Goal: Task Accomplishment & Management: Complete application form

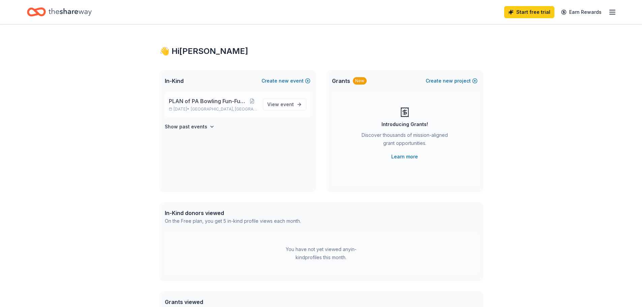
click at [248, 106] on div "PLAN of PA Bowling Fun-Fund-Raiser [DATE] • [GEOGRAPHIC_DATA], [GEOGRAPHIC_DATA]" at bounding box center [213, 104] width 89 height 15
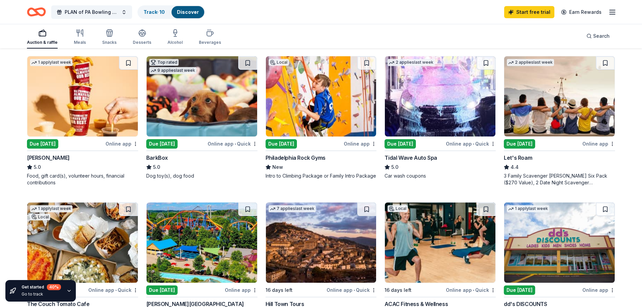
scroll to position [371, 0]
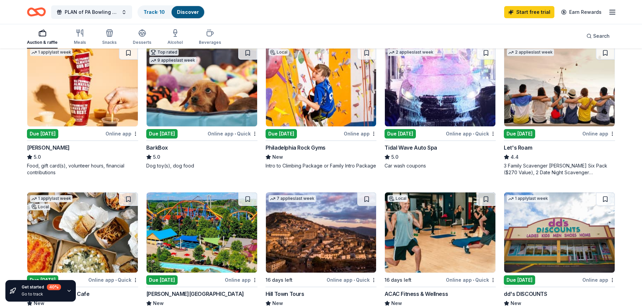
click at [351, 153] on div "Philadelphia Rock Gyms New Intro to Climbing Package or Family Intro Package" at bounding box center [321, 157] width 111 height 26
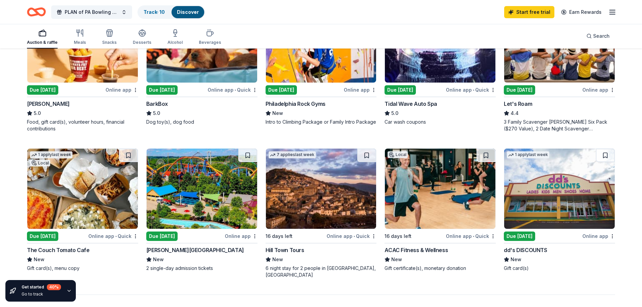
scroll to position [430, 0]
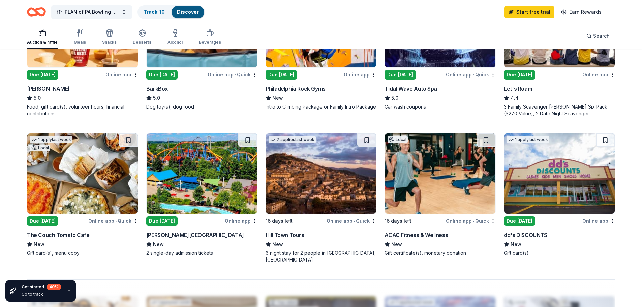
click at [198, 198] on img at bounding box center [202, 174] width 111 height 80
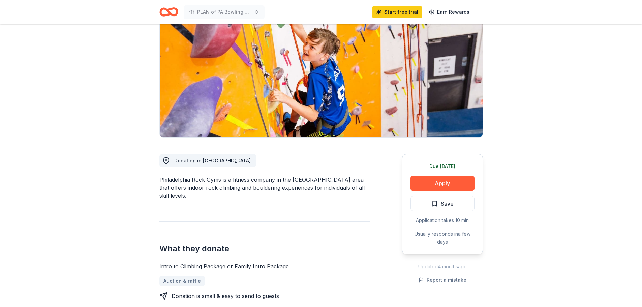
scroll to position [67, 0]
click at [461, 182] on button "Apply" at bounding box center [443, 183] width 64 height 15
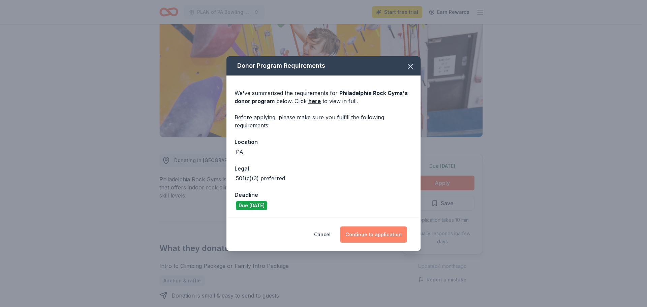
click at [394, 231] on button "Continue to application" at bounding box center [373, 235] width 67 height 16
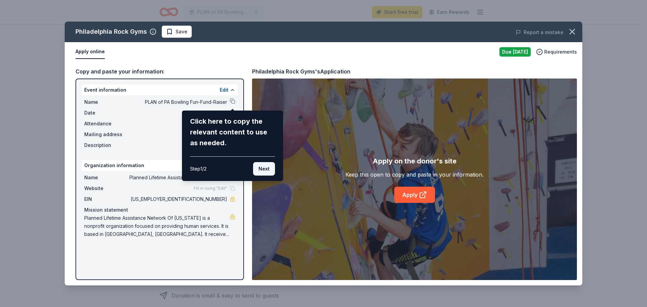
click at [268, 169] on button "Next" at bounding box center [264, 168] width 22 height 13
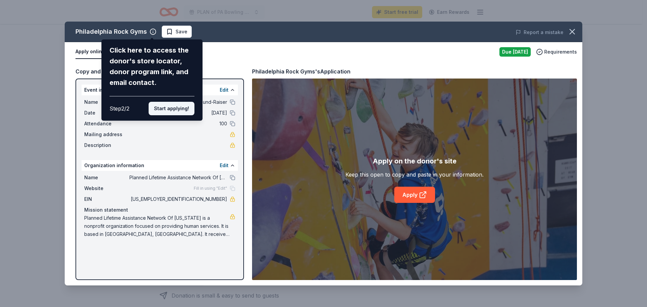
click at [175, 110] on button "Start applying!" at bounding box center [172, 108] width 46 height 13
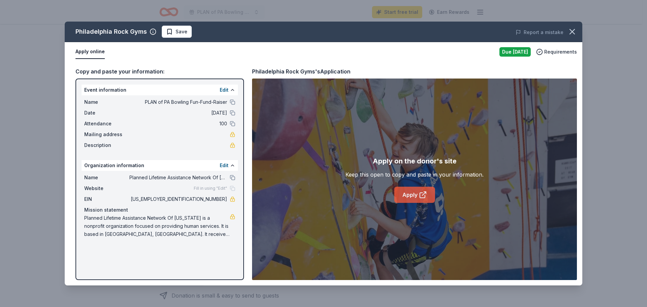
click at [416, 196] on link "Apply" at bounding box center [415, 195] width 41 height 16
click at [406, 193] on link "Apply" at bounding box center [415, 195] width 41 height 16
click at [417, 197] on link "Apply" at bounding box center [415, 195] width 41 height 16
click at [572, 28] on icon "button" at bounding box center [572, 31] width 9 height 9
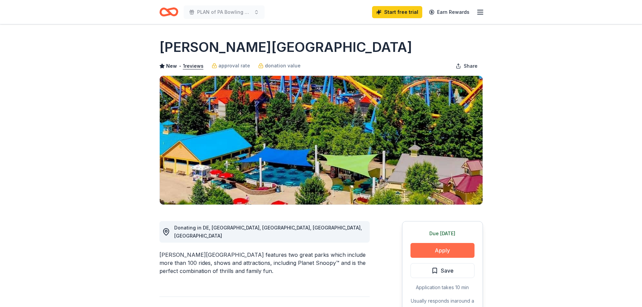
click at [425, 254] on button "Apply" at bounding box center [443, 250] width 64 height 15
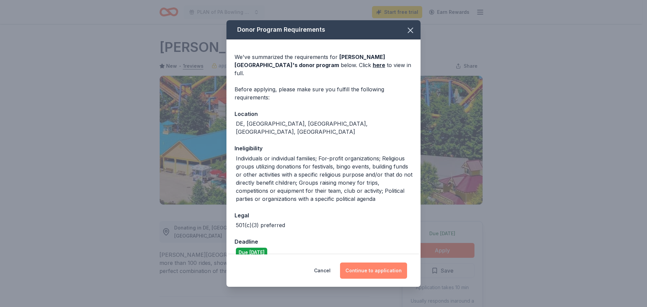
click at [397, 274] on button "Continue to application" at bounding box center [373, 271] width 67 height 16
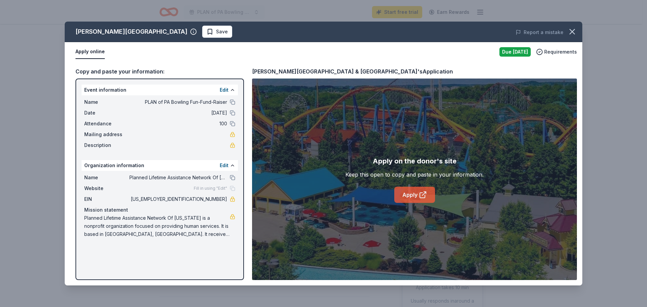
click at [418, 192] on link "Apply" at bounding box center [415, 195] width 41 height 16
